Goal: Find contact information: Obtain details needed to contact an individual or organization

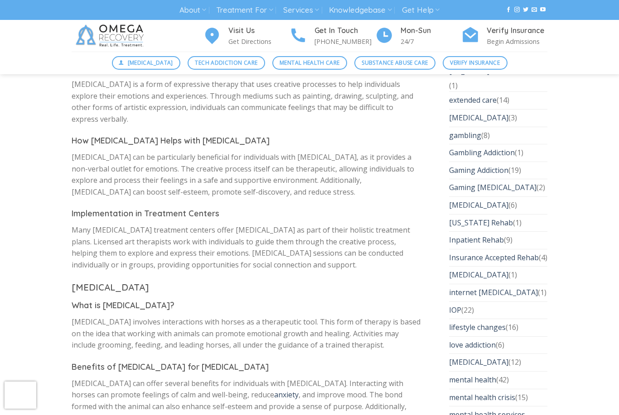
scroll to position [1906, 0]
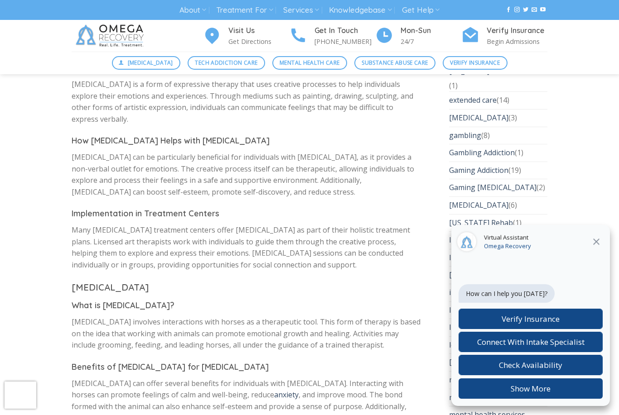
click at [597, 256] on div "Virtual Assistant Omega Recovery" at bounding box center [530, 242] width 159 height 34
click at [596, 253] on div "Virtual Assistant Omega Recovery" at bounding box center [530, 242] width 159 height 34
click at [594, 238] on icon at bounding box center [596, 241] width 11 height 11
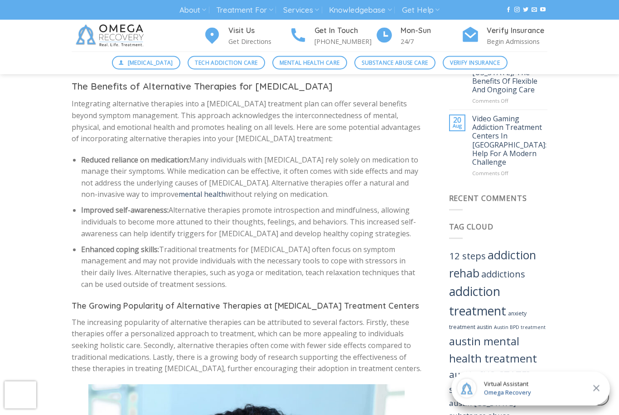
scroll to position [530, 0]
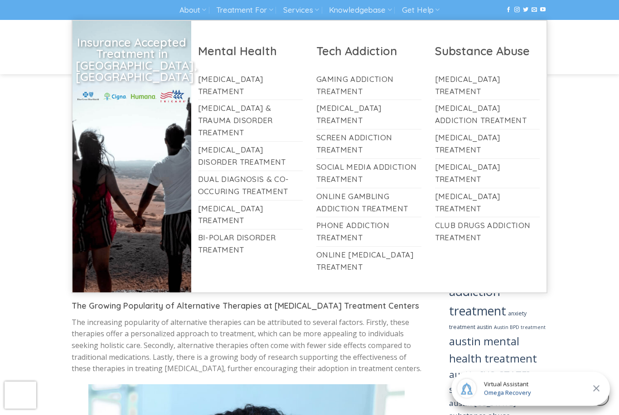
click at [269, 18] on link "Treatment For" at bounding box center [244, 10] width 57 height 17
click at [240, 142] on link "[MEDICAL_DATA] Disorder Treatment" at bounding box center [250, 156] width 105 height 29
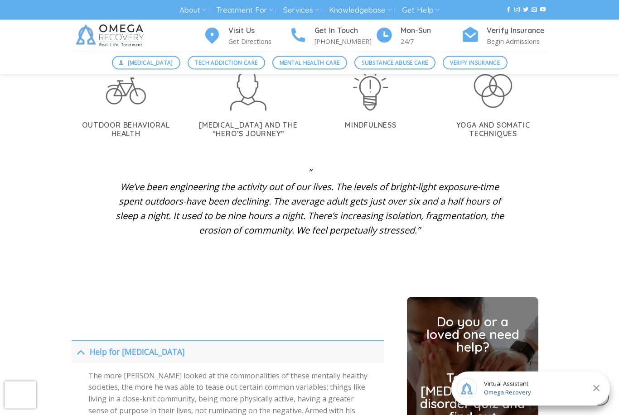
scroll to position [1743, 0]
click at [439, 9] on icon at bounding box center [437, 9] width 5 height 9
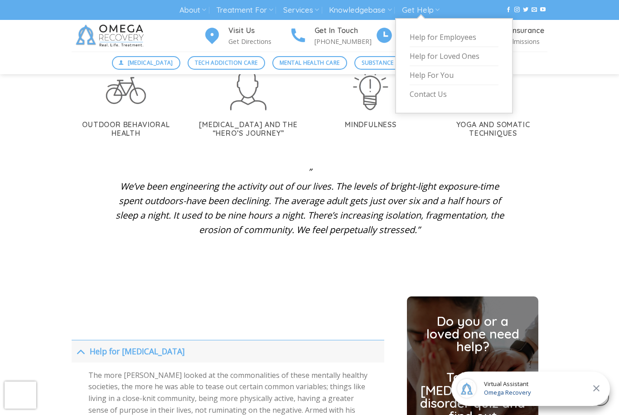
click at [452, 92] on link "Contact Us" at bounding box center [454, 94] width 89 height 19
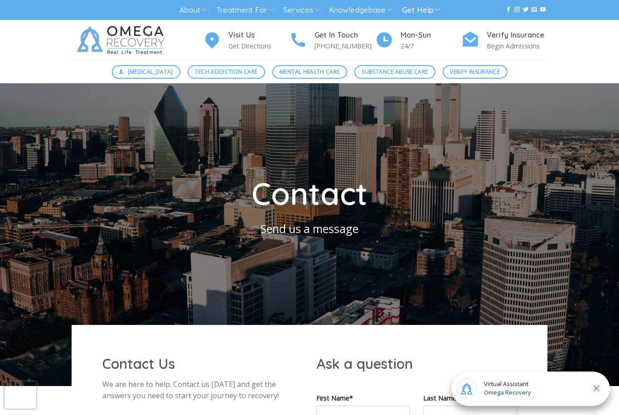
click at [258, 44] on p "Get Directions" at bounding box center [258, 46] width 61 height 10
